Goal: Task Accomplishment & Management: Use online tool/utility

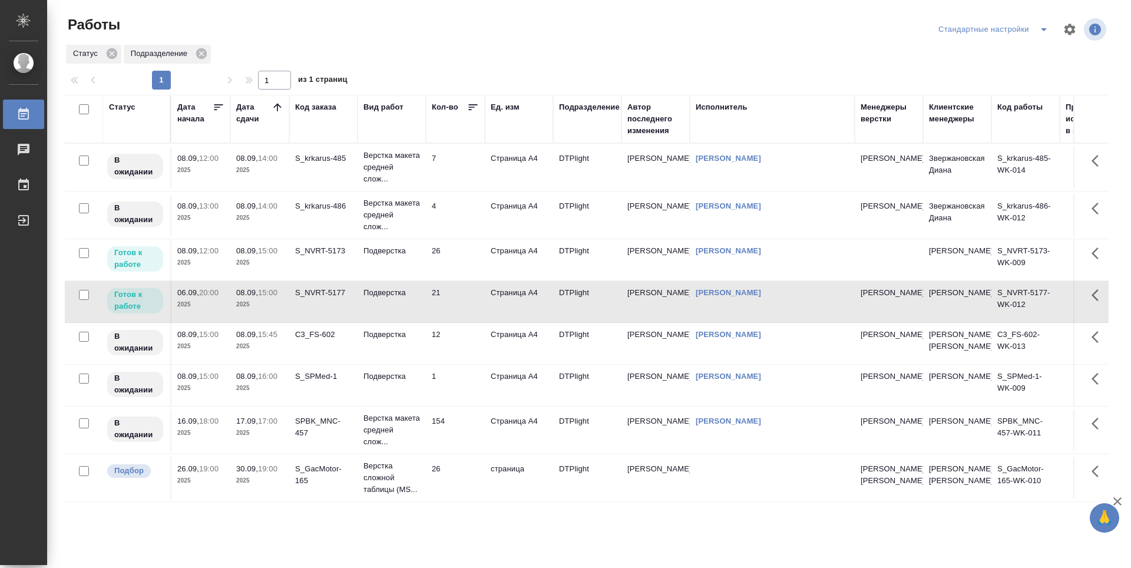
click at [275, 103] on icon at bounding box center [278, 107] width 12 height 12
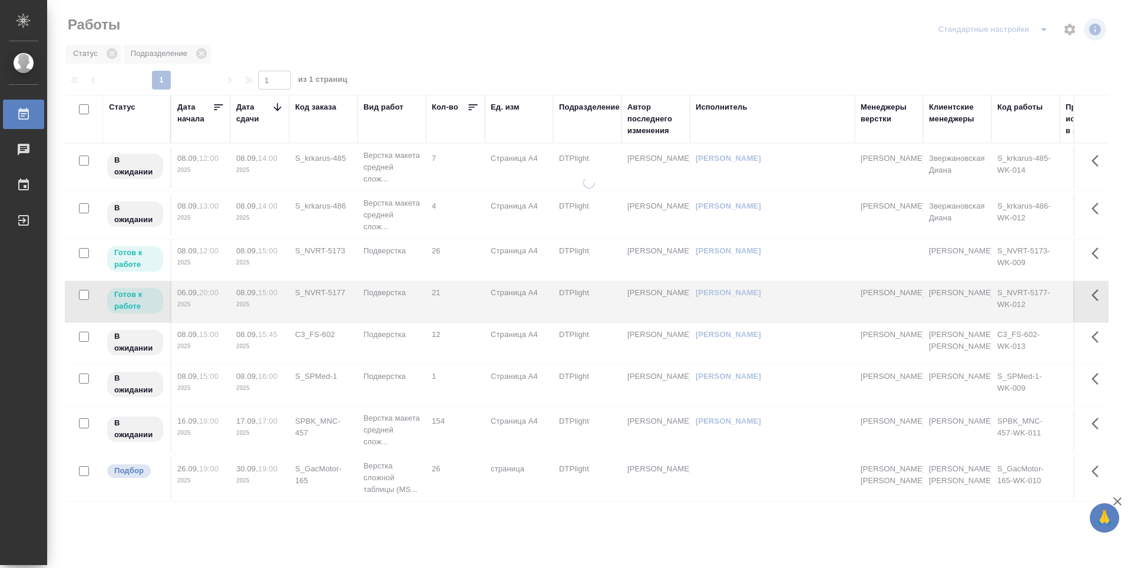
click at [276, 105] on icon at bounding box center [278, 107] width 12 height 12
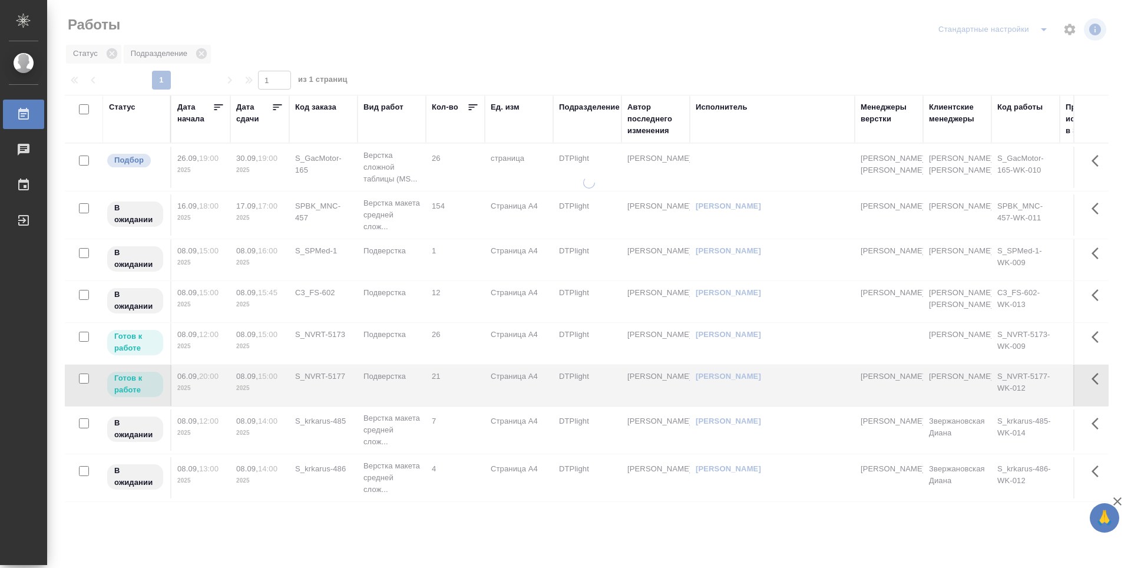
click at [276, 107] on icon at bounding box center [277, 107] width 9 height 6
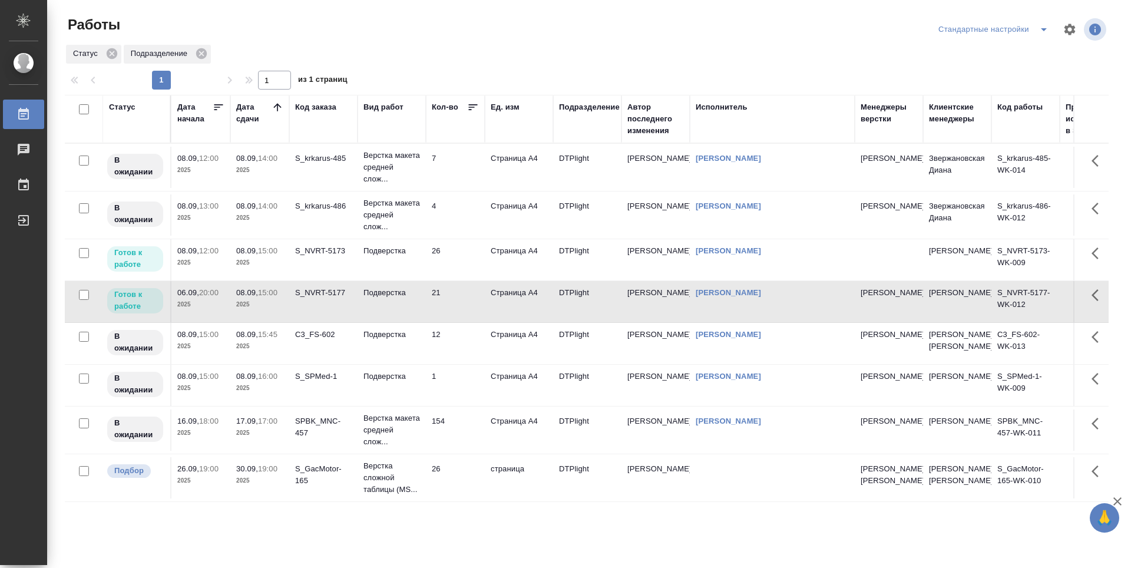
click at [454, 177] on td "7" at bounding box center [455, 167] width 59 height 41
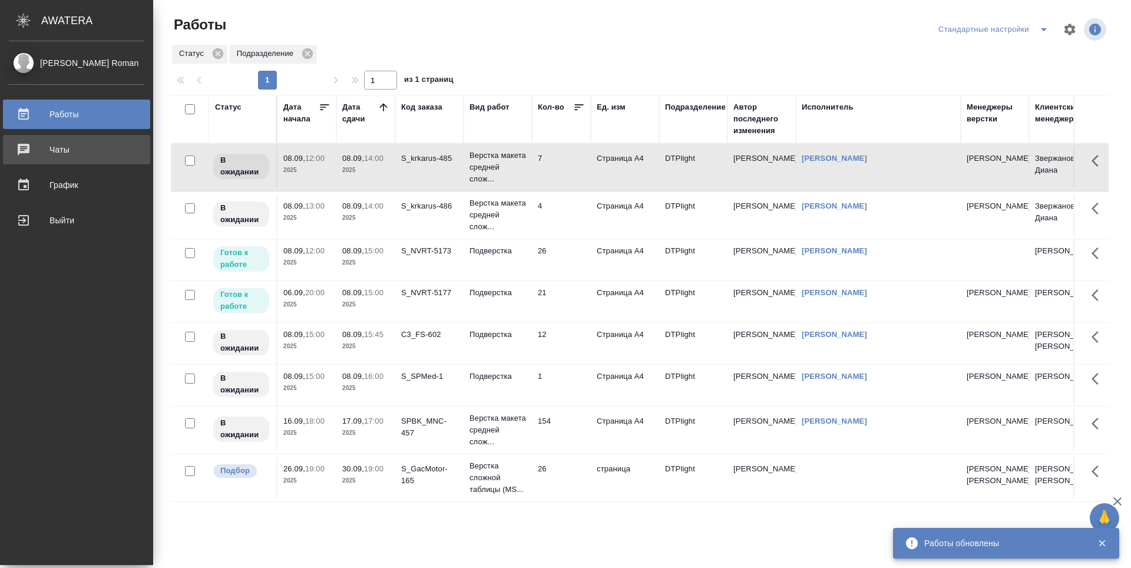
click at [51, 150] on div "Чаты" at bounding box center [77, 150] width 136 height 18
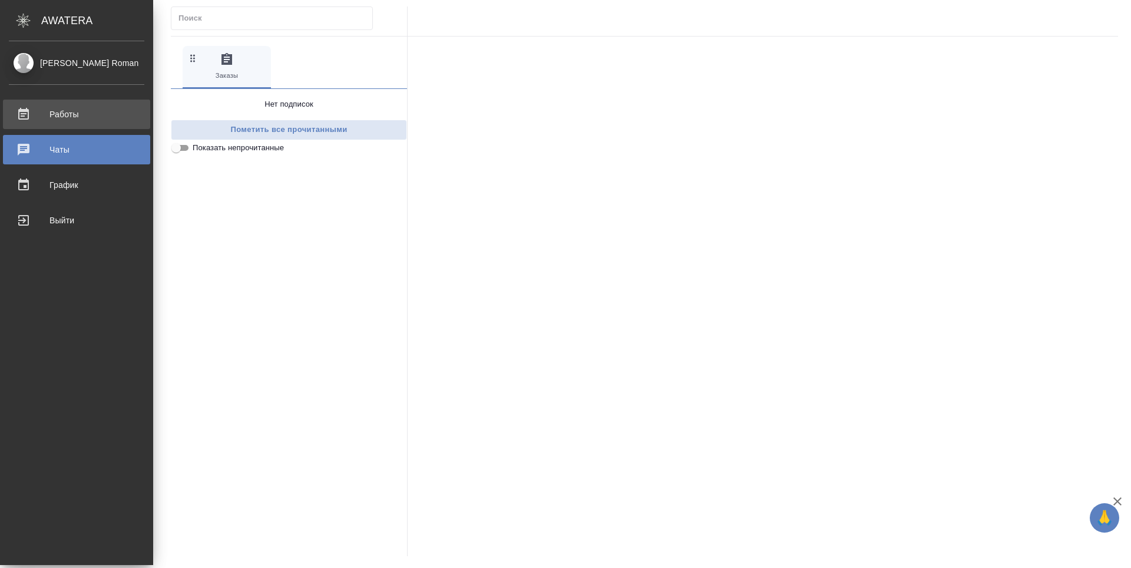
click at [75, 117] on div "Работы" at bounding box center [77, 114] width 136 height 18
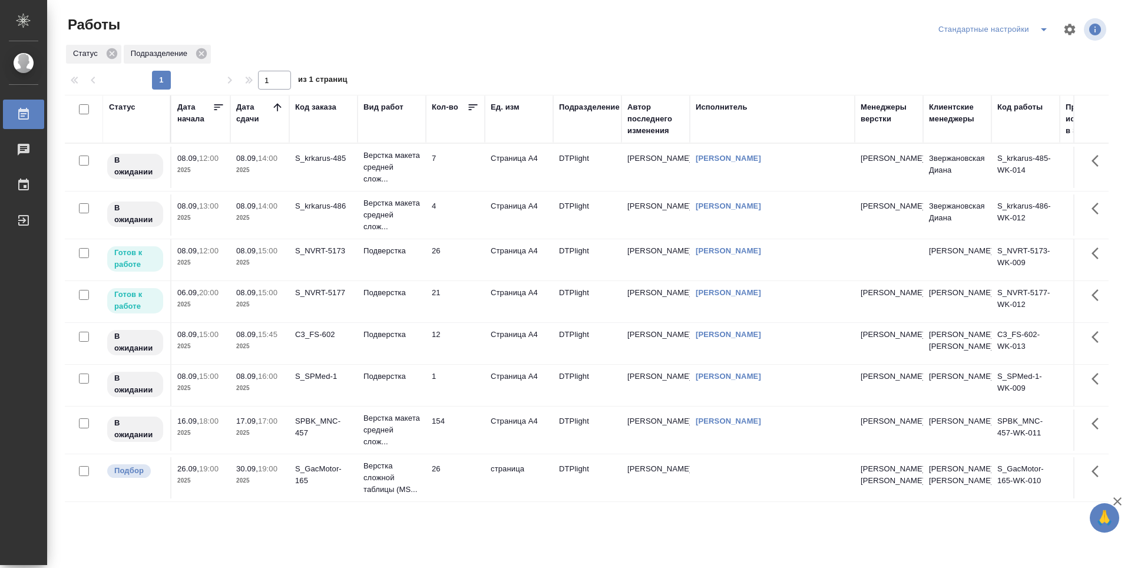
click at [451, 262] on td "26" at bounding box center [455, 259] width 59 height 41
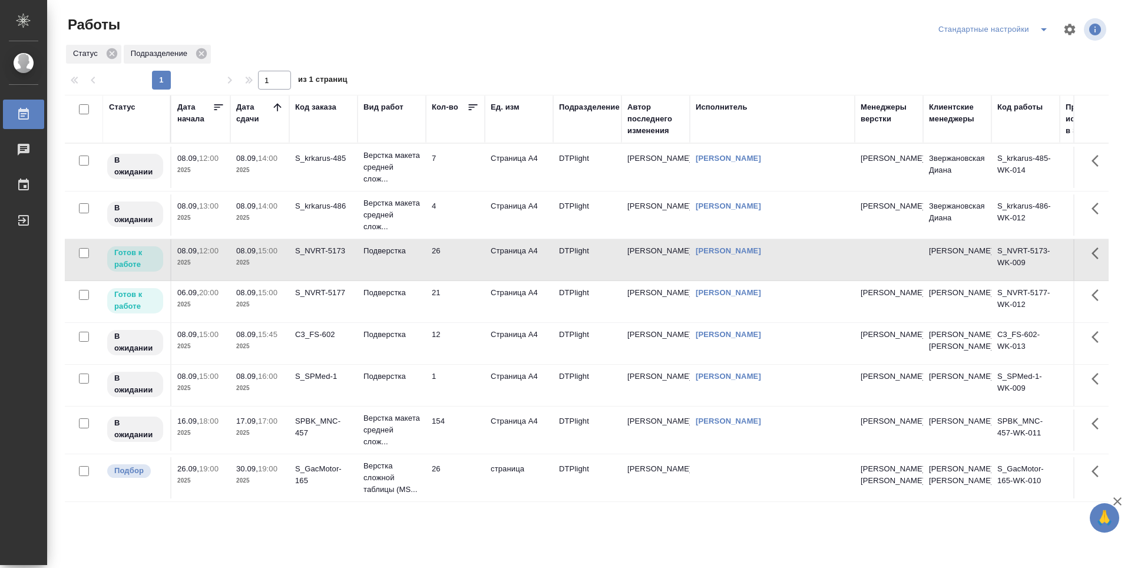
click at [451, 262] on td "26" at bounding box center [455, 259] width 59 height 41
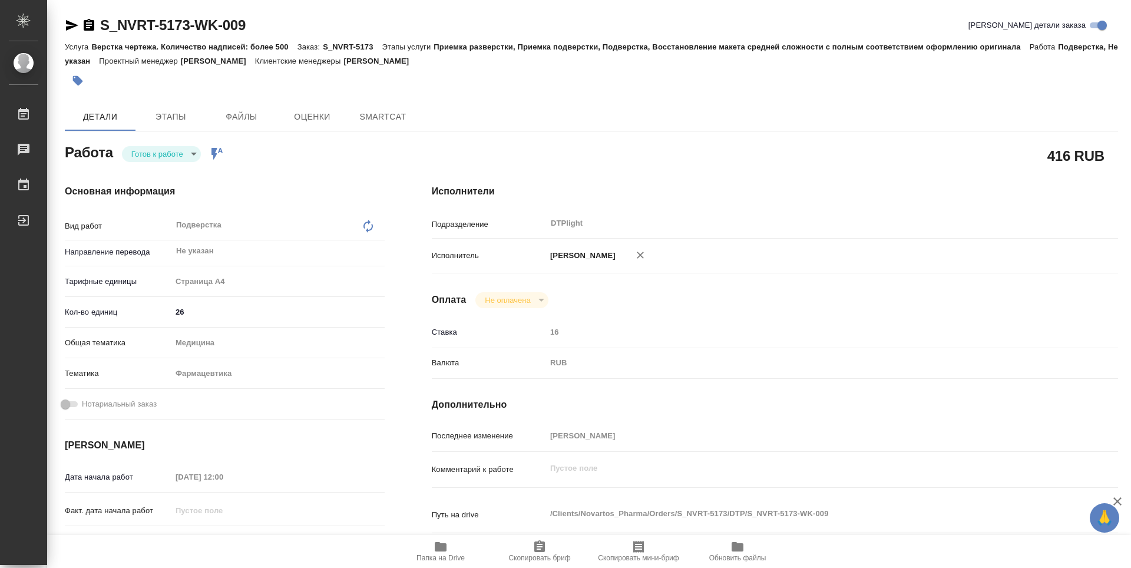
type textarea "x"
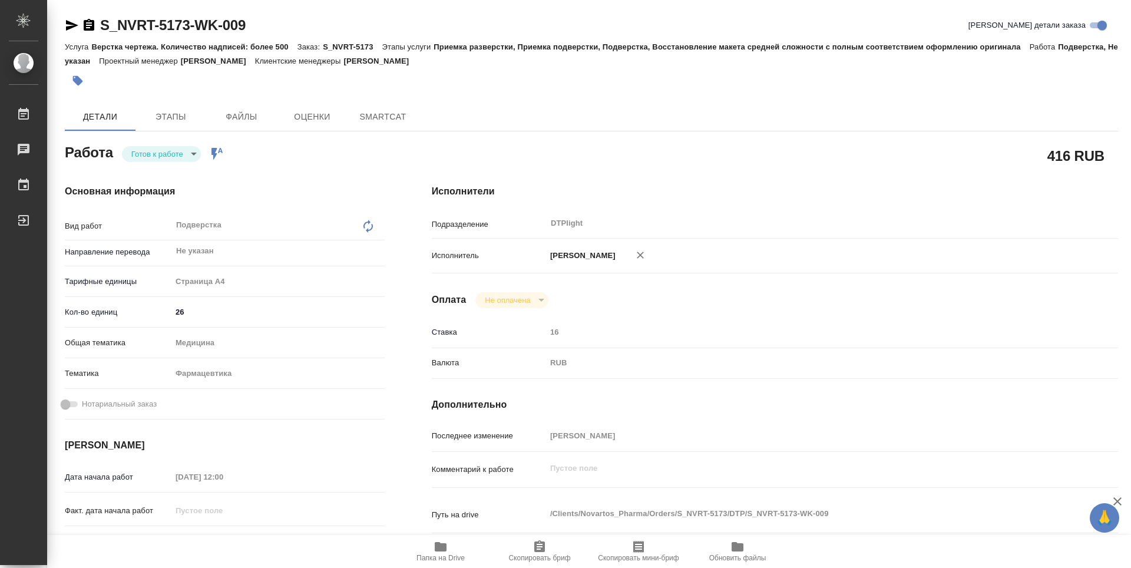
type textarea "x"
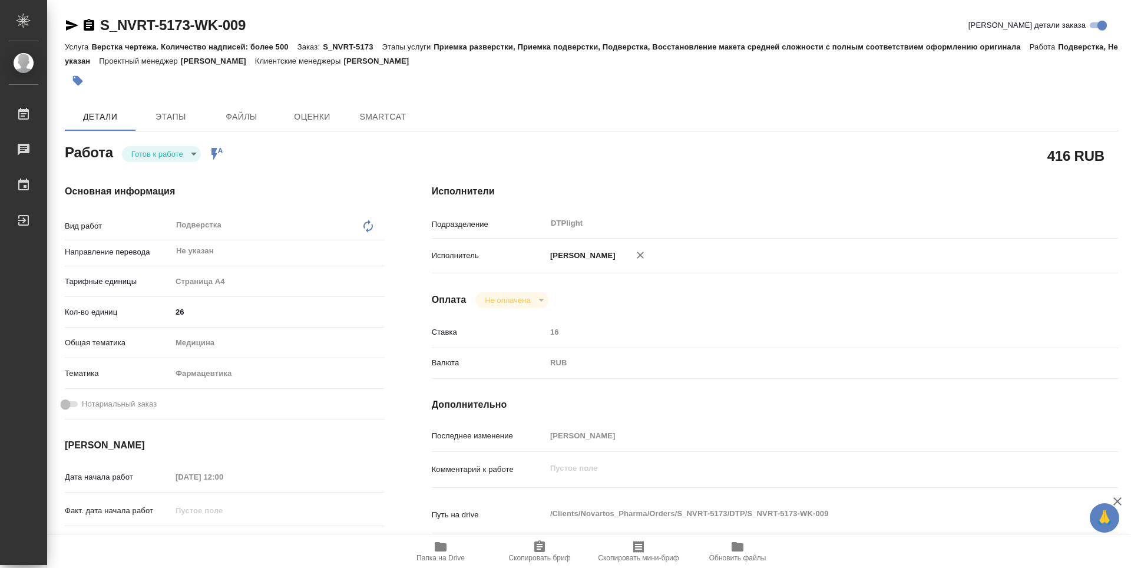
type textarea "x"
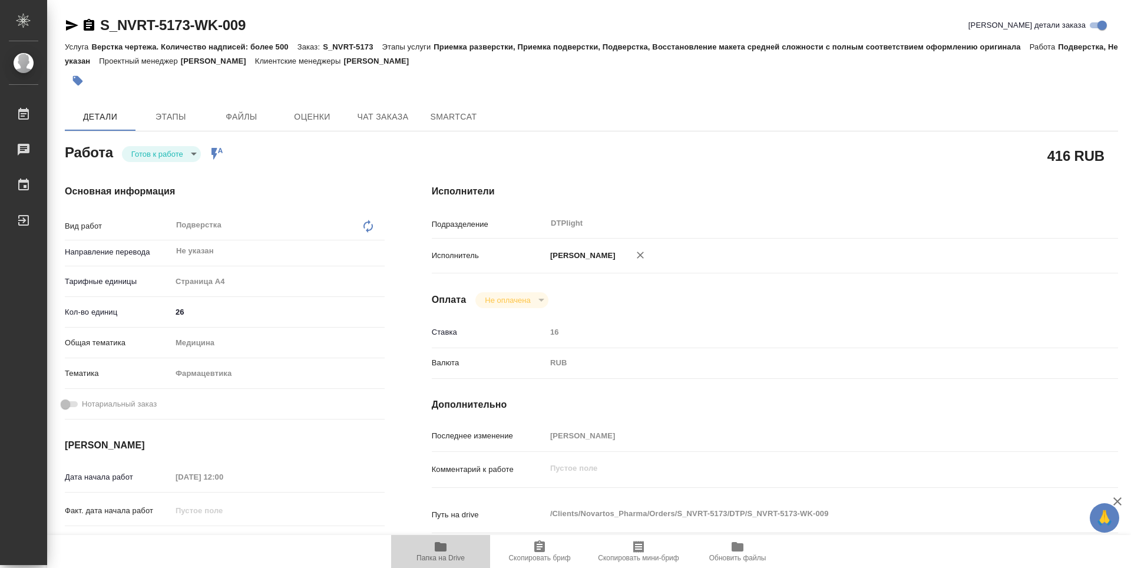
click at [443, 559] on span "Папка на Drive" at bounding box center [441, 558] width 48 height 8
type textarea "x"
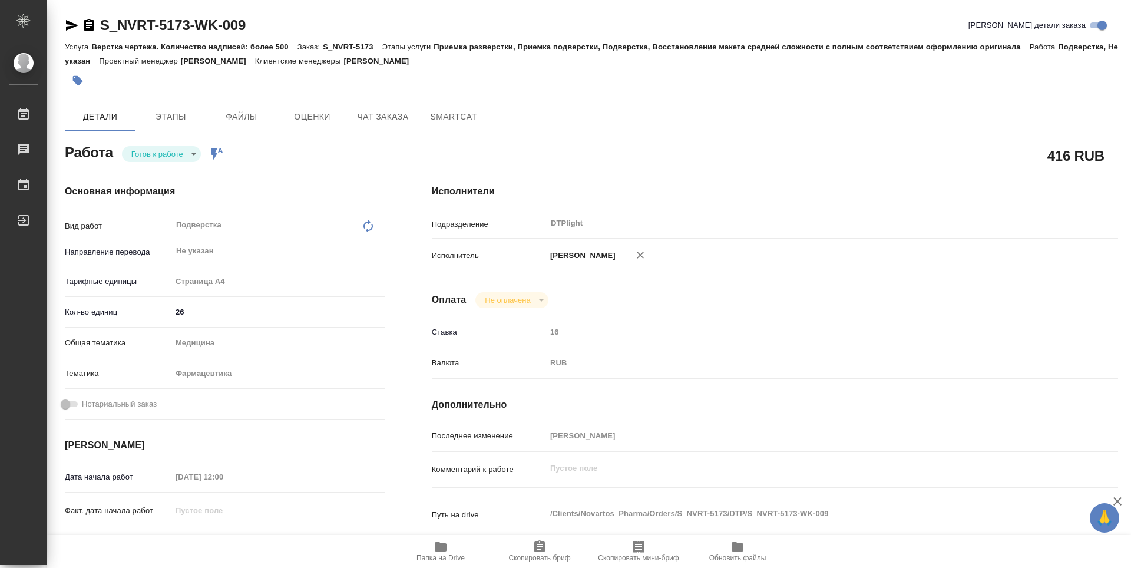
type textarea "x"
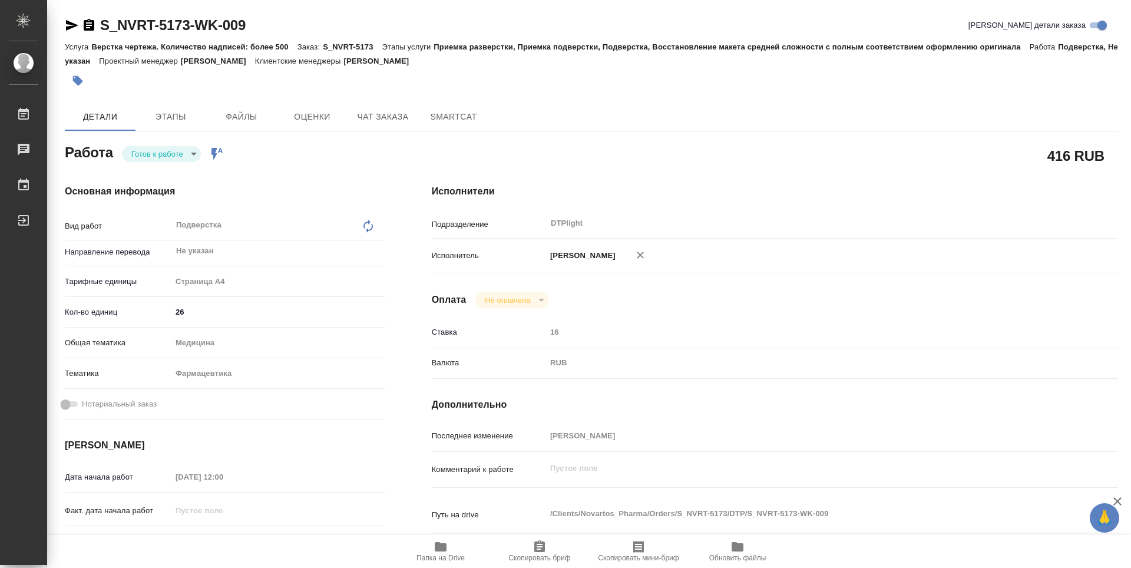
type textarea "x"
